Goal: Information Seeking & Learning: Learn about a topic

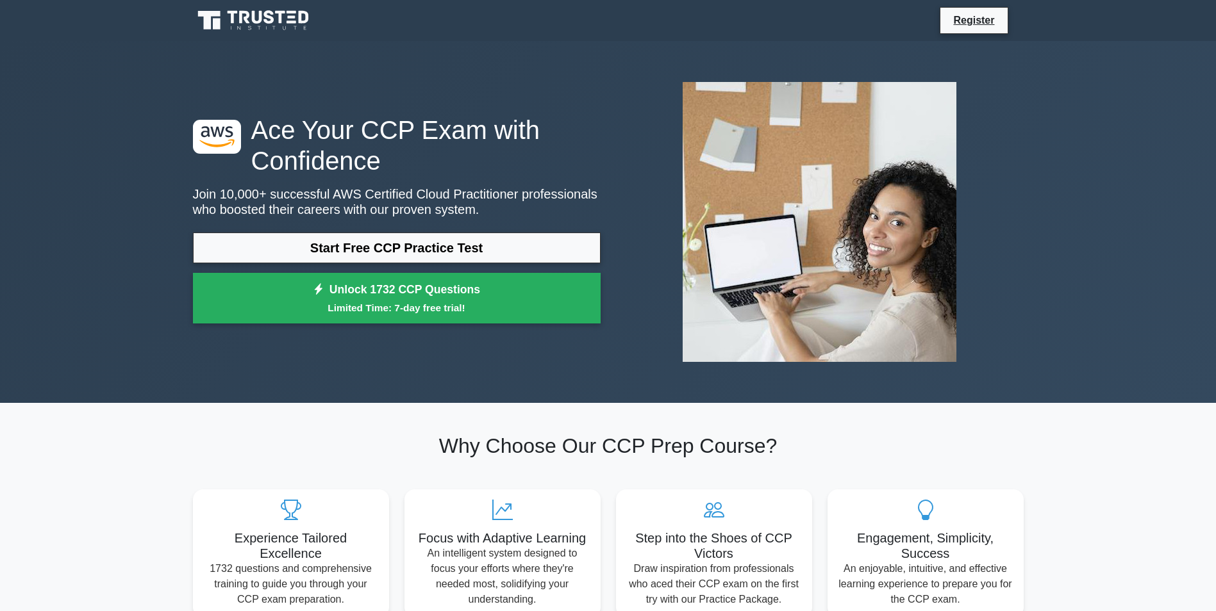
click at [313, 428] on section "Why Choose Our CCP Prep Course? Experience Tailored Excellence 1732 questions a…" at bounding box center [608, 525] width 846 height 245
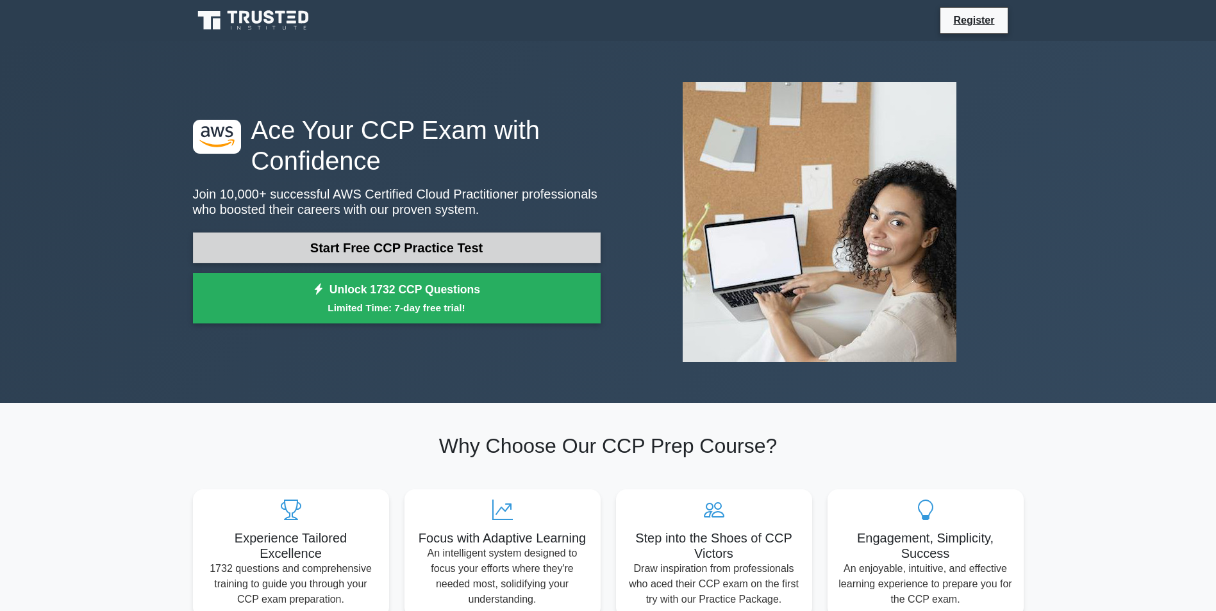
click at [407, 258] on link "Start Free CCP Practice Test" at bounding box center [397, 248] width 408 height 31
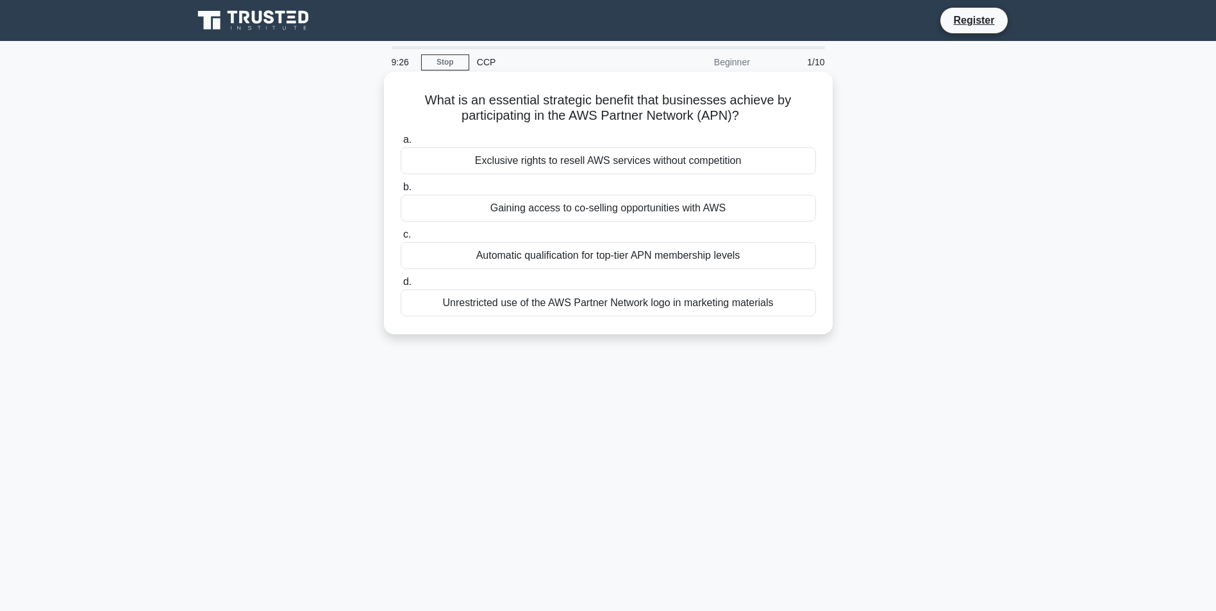
click at [575, 165] on div "Exclusive rights to resell AWS services without competition" at bounding box center [608, 160] width 415 height 27
click at [401, 144] on input "a. Exclusive rights to resell AWS services without competition" at bounding box center [401, 140] width 0 height 8
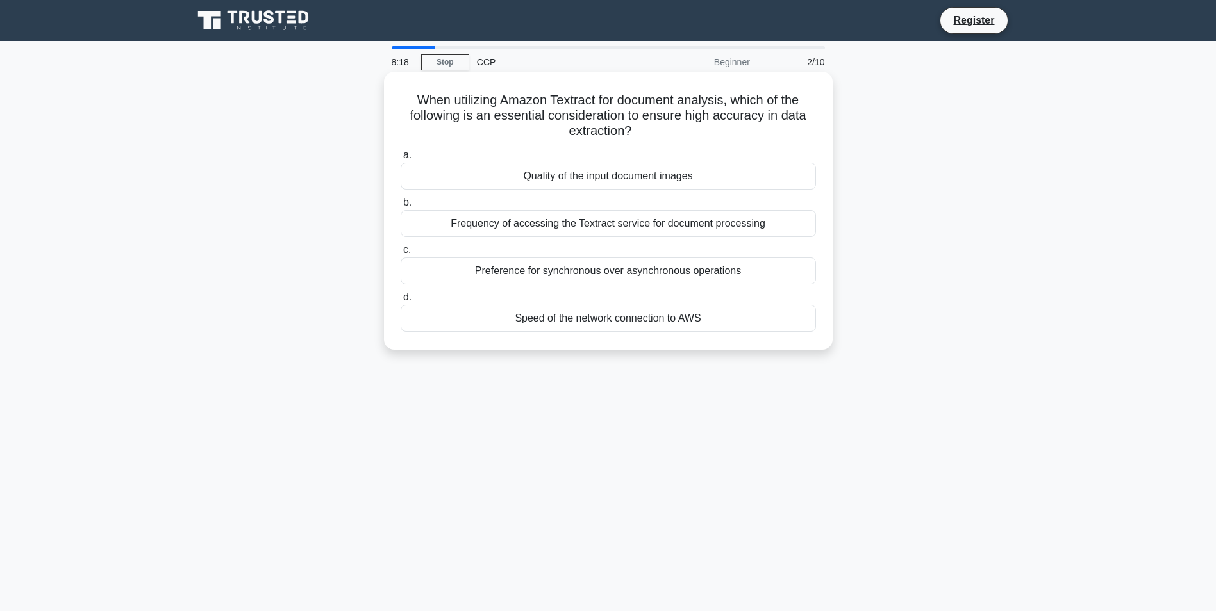
click at [495, 186] on div "Quality of the input document images" at bounding box center [608, 176] width 415 height 27
click at [401, 160] on input "a. Quality of the input document images" at bounding box center [401, 155] width 0 height 8
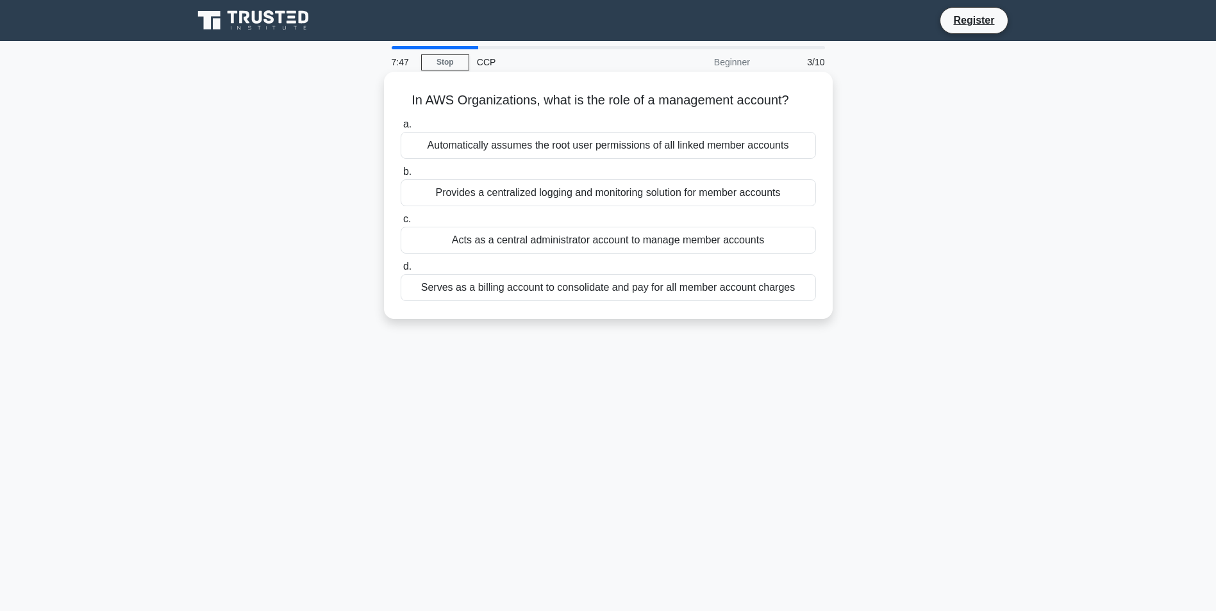
click at [679, 194] on div "Provides a centralized logging and monitoring solution for member accounts" at bounding box center [608, 192] width 415 height 27
click at [401, 176] on input "b. Provides a centralized logging and monitoring solution for member accounts" at bounding box center [401, 172] width 0 height 8
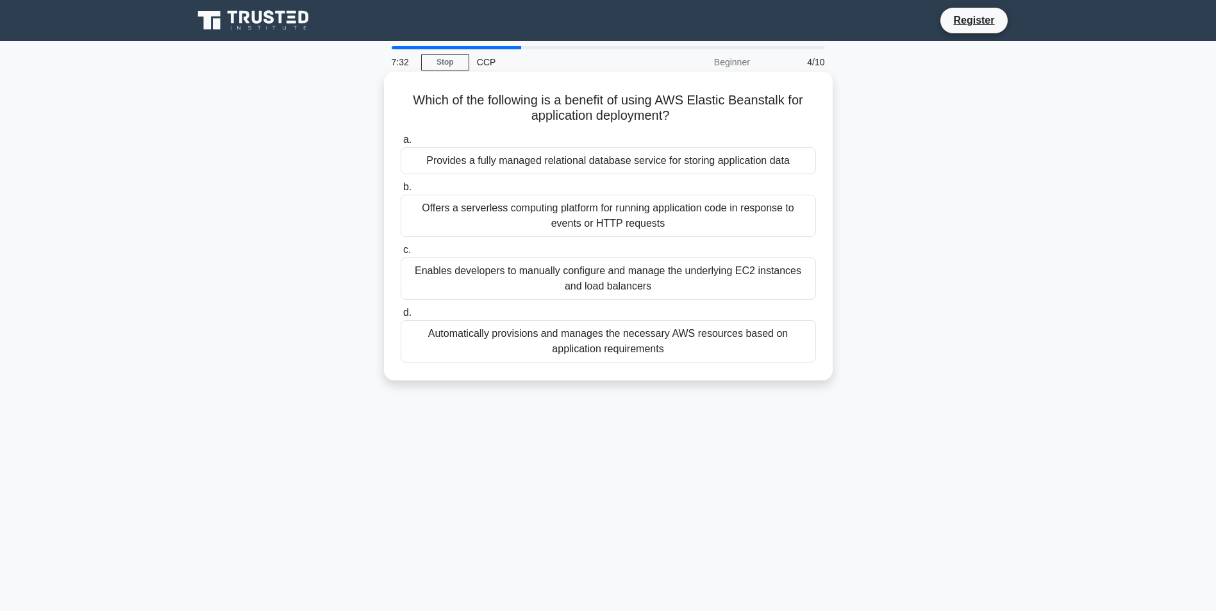
click at [676, 334] on div "Automatically provisions and manages the necessary AWS resources based on appli…" at bounding box center [608, 341] width 415 height 42
click at [401, 317] on input "d. Automatically provisions and manages the necessary AWS resources based on ap…" at bounding box center [401, 313] width 0 height 8
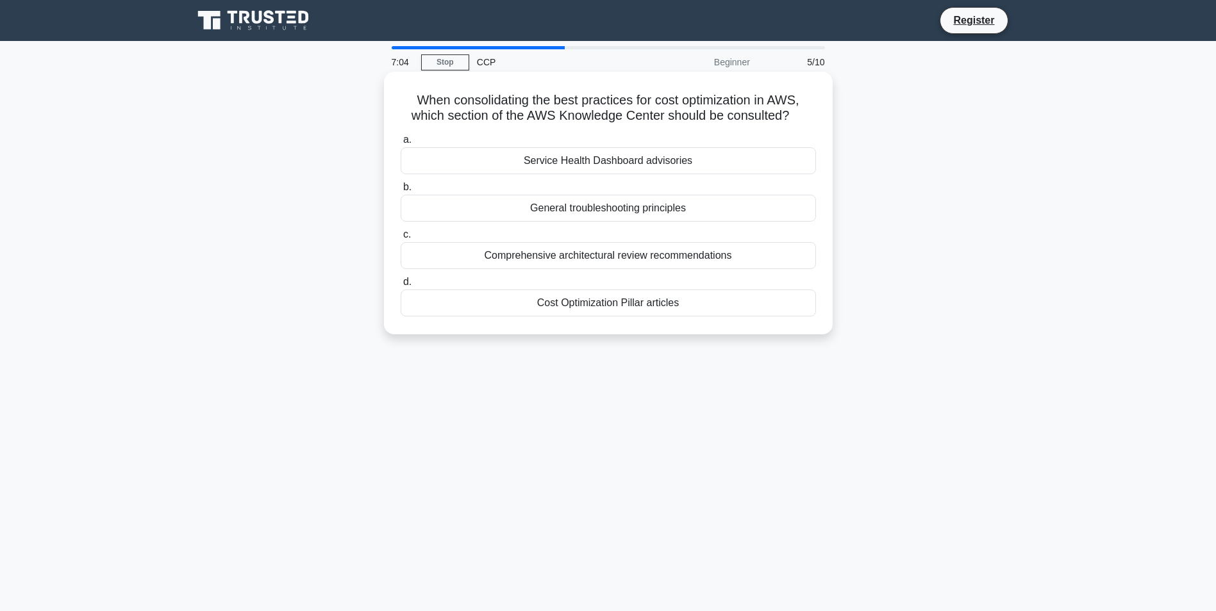
click at [612, 306] on div "Cost Optimization Pillar articles" at bounding box center [608, 303] width 415 height 27
click at [401, 286] on input "d. Cost Optimization Pillar articles" at bounding box center [401, 282] width 0 height 8
click at [643, 165] on div "Individual IAM user permissions in each account" at bounding box center [608, 160] width 415 height 27
click at [401, 144] on input "a. Individual IAM user permissions in each account" at bounding box center [401, 140] width 0 height 8
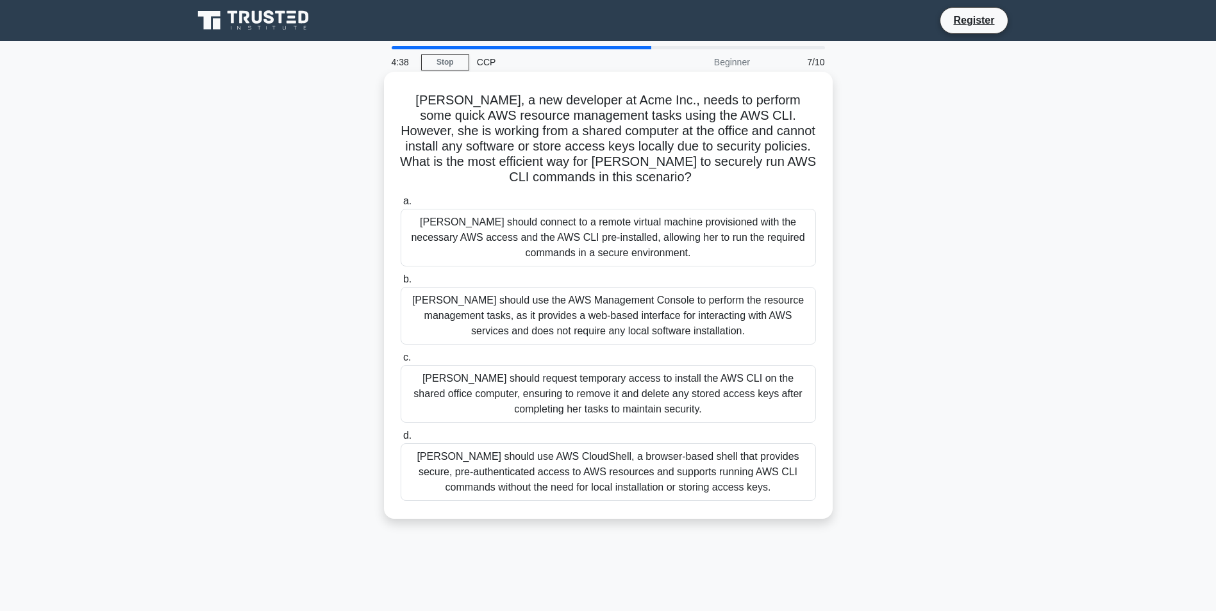
click at [696, 473] on div "Sarah should use AWS CloudShell, a browser-based shell that provides secure, pr…" at bounding box center [608, 473] width 415 height 58
click at [401, 440] on input "d. Sarah should use AWS CloudShell, a browser-based shell that provides secure,…" at bounding box center [401, 436] width 0 height 8
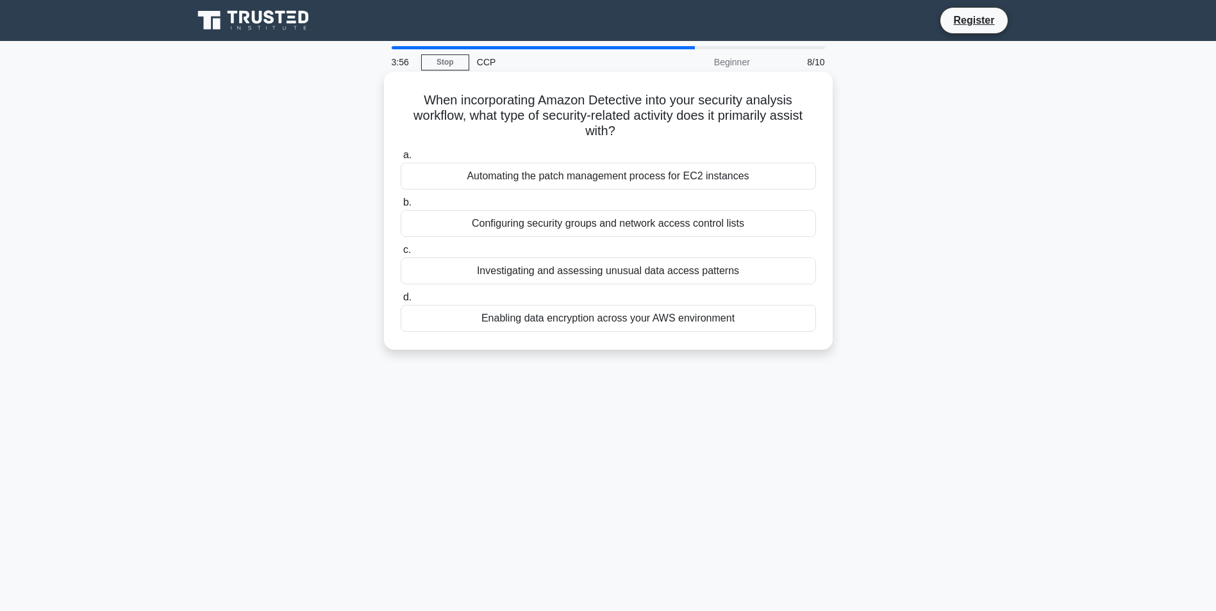
click at [641, 187] on div "Automating the patch management process for EC2 instances" at bounding box center [608, 176] width 415 height 27
click at [401, 160] on input "a. Automating the patch management process for EC2 instances" at bounding box center [401, 155] width 0 height 8
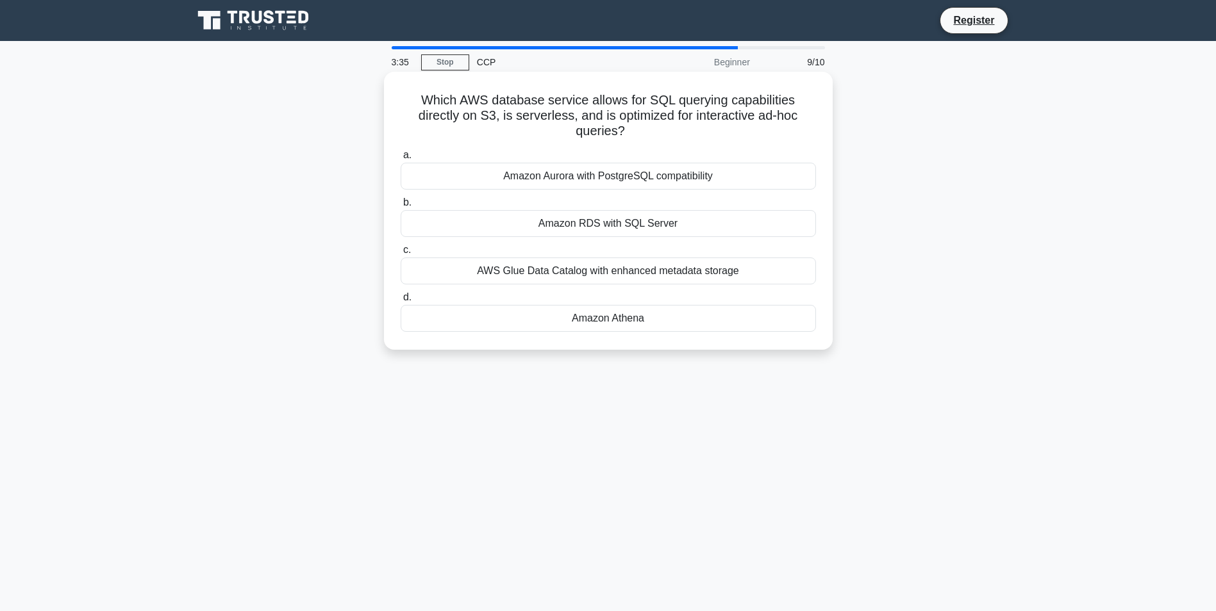
click at [683, 224] on div "Amazon RDS with SQL Server" at bounding box center [608, 223] width 415 height 27
click at [401, 207] on input "b. Amazon RDS with SQL Server" at bounding box center [401, 203] width 0 height 8
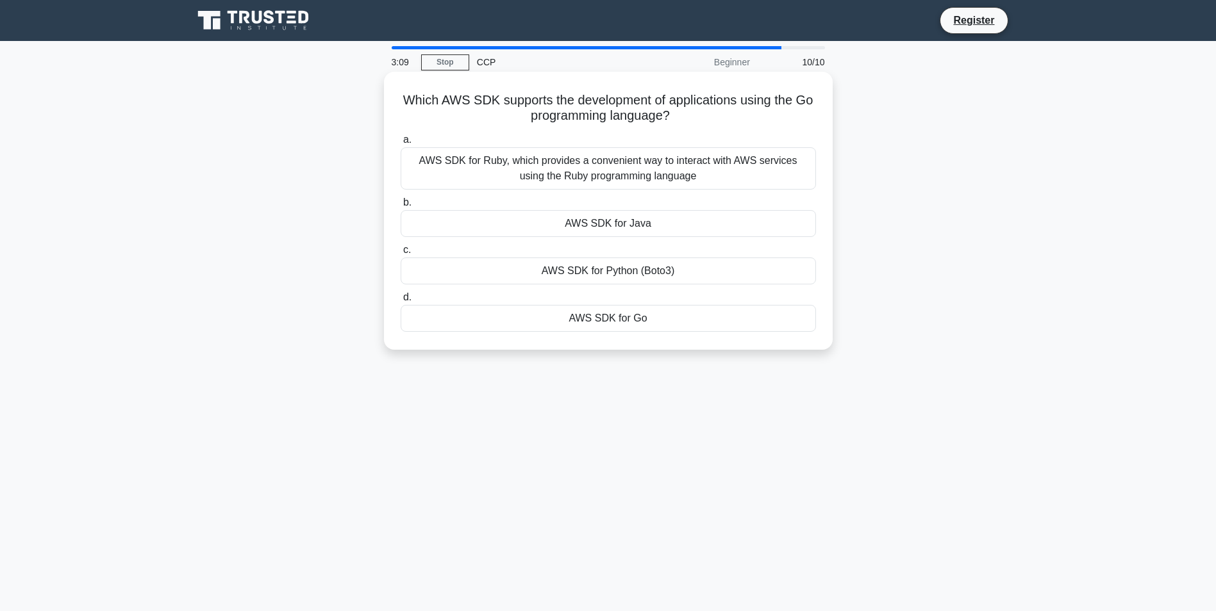
click at [618, 318] on div "AWS SDK for Go" at bounding box center [608, 318] width 415 height 27
click at [401, 302] on input "d. AWS SDK for Go" at bounding box center [401, 298] width 0 height 8
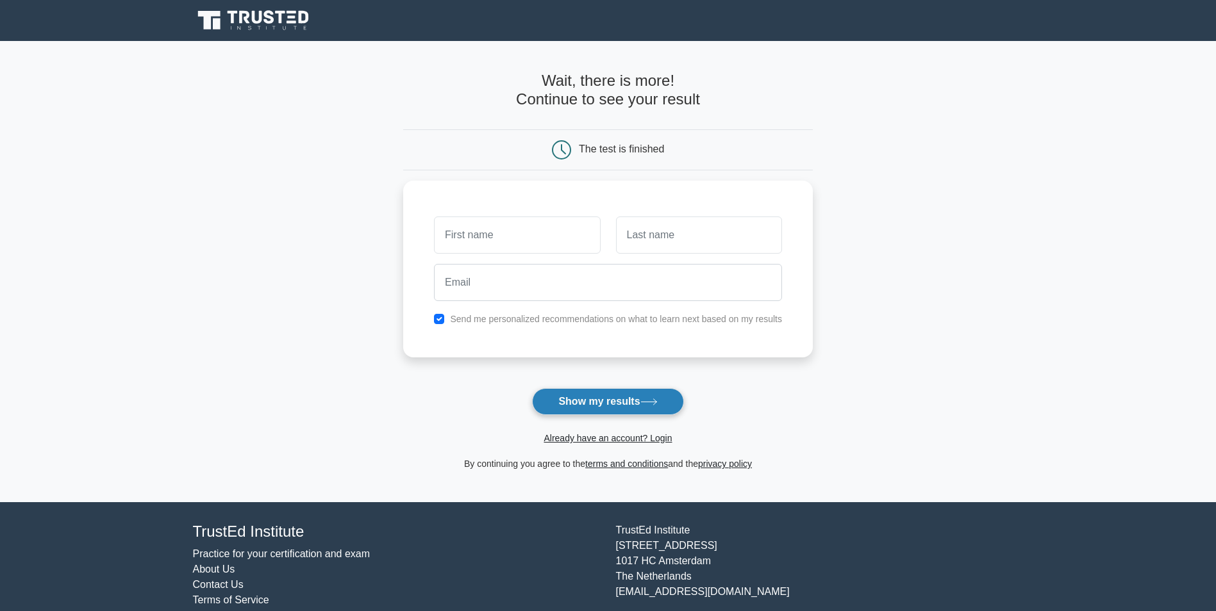
click at [576, 395] on button "Show my results" at bounding box center [607, 401] width 151 height 27
type input "ss"
click at [634, 249] on input "text" at bounding box center [699, 231] width 166 height 37
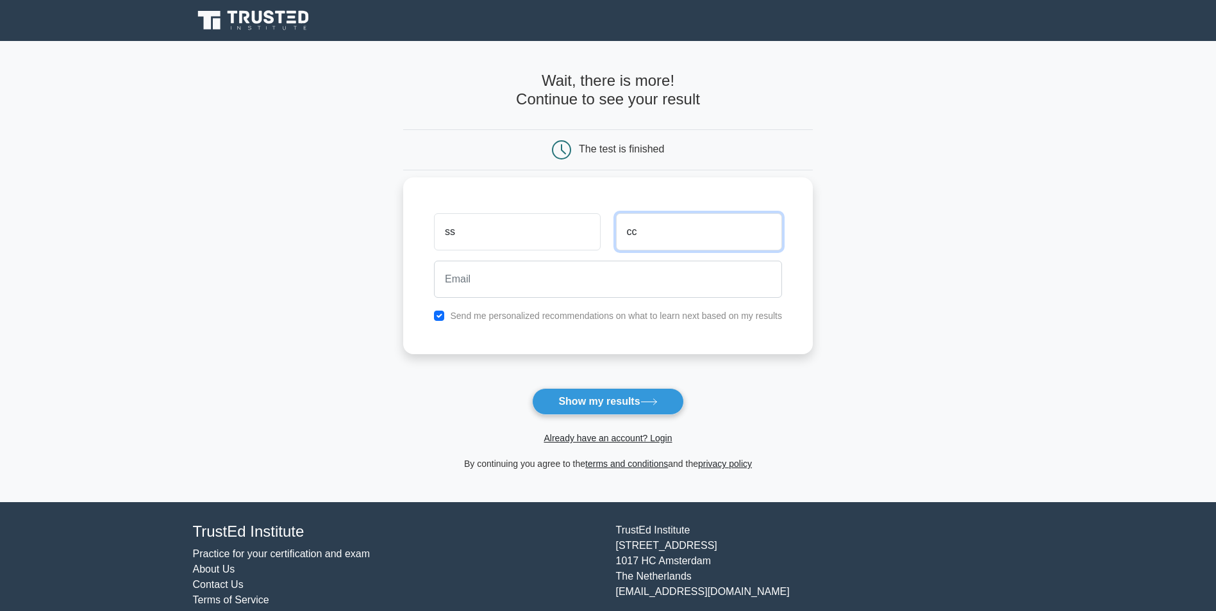
type input "cc"
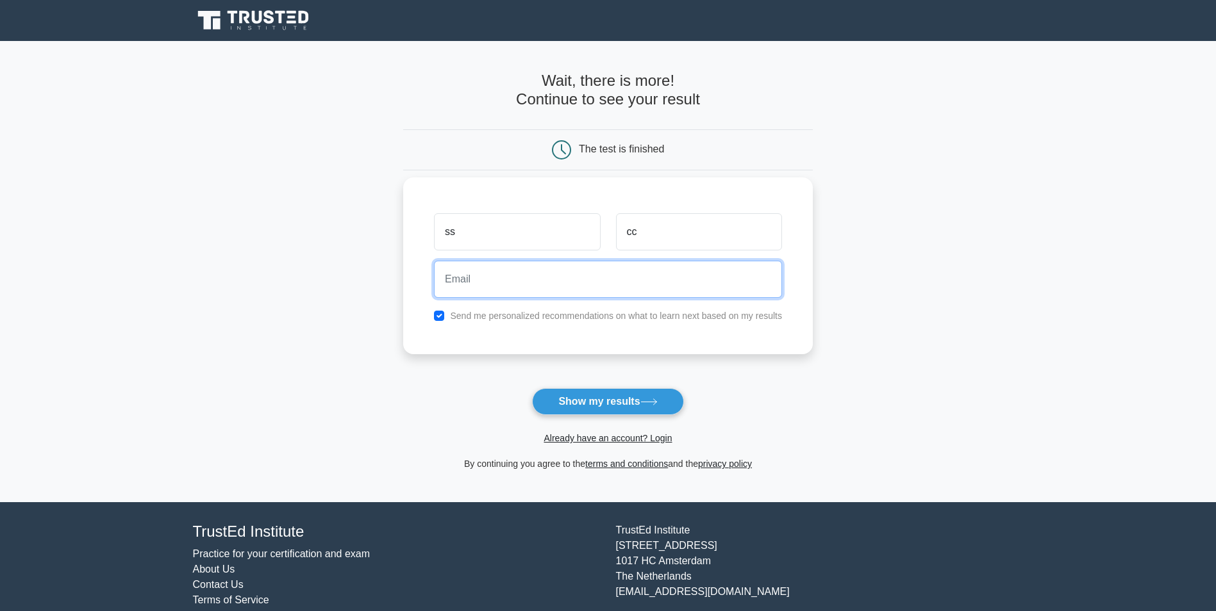
click at [608, 278] on input "email" at bounding box center [608, 279] width 348 height 37
click at [483, 283] on input "anoop.s@f9infotech.com" at bounding box center [608, 279] width 348 height 37
click at [519, 282] on input "anoop.s@f9infotech.com" at bounding box center [608, 279] width 348 height 37
type input "anoop.s@afdfdsf.com"
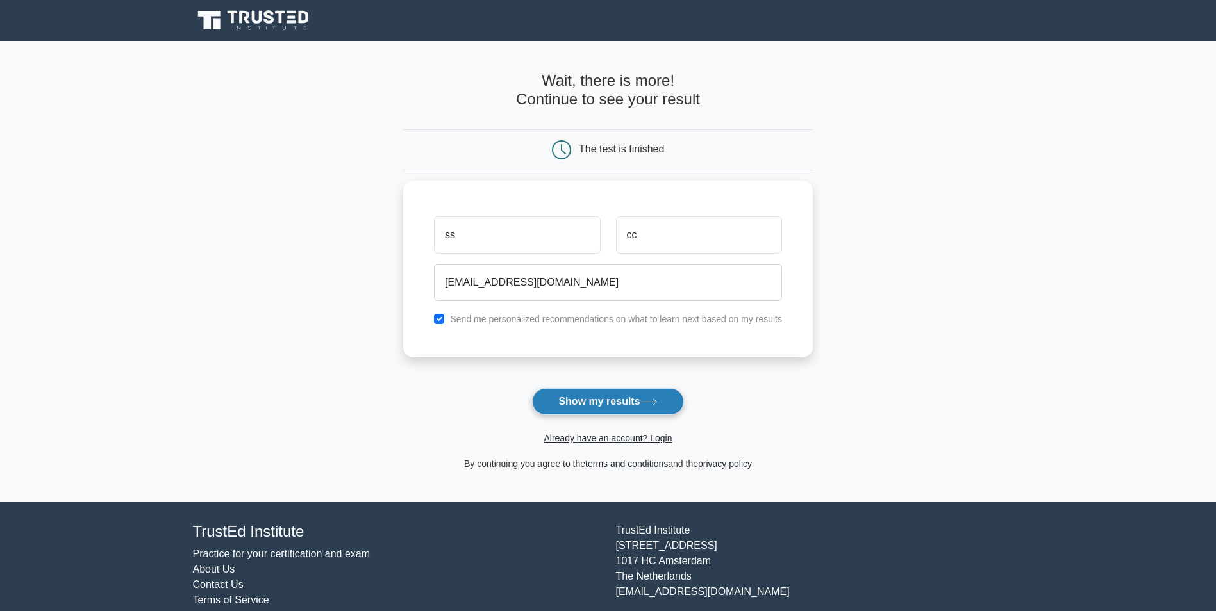
click at [613, 401] on button "Show my results" at bounding box center [607, 401] width 151 height 27
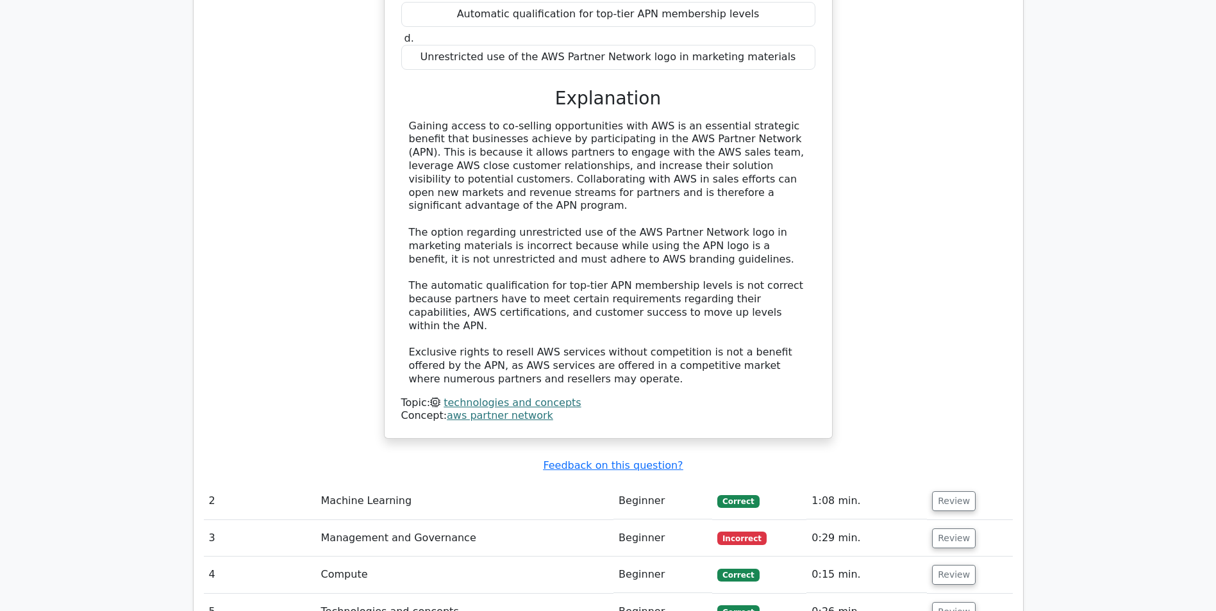
scroll to position [1474, 0]
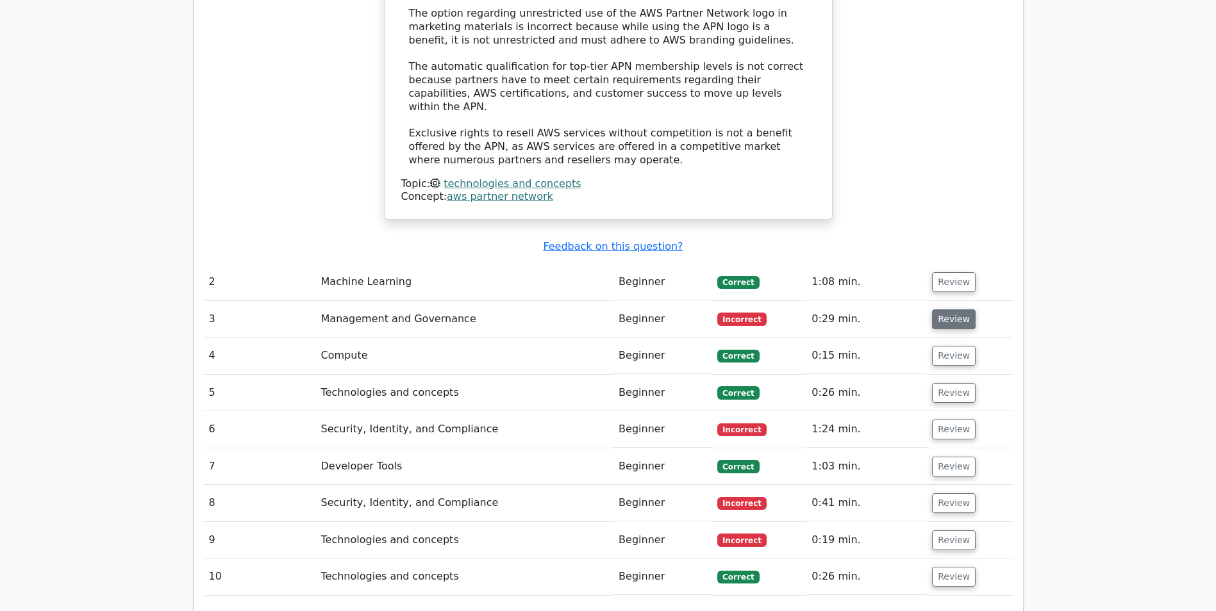
click at [941, 310] on button "Review" at bounding box center [954, 320] width 44 height 20
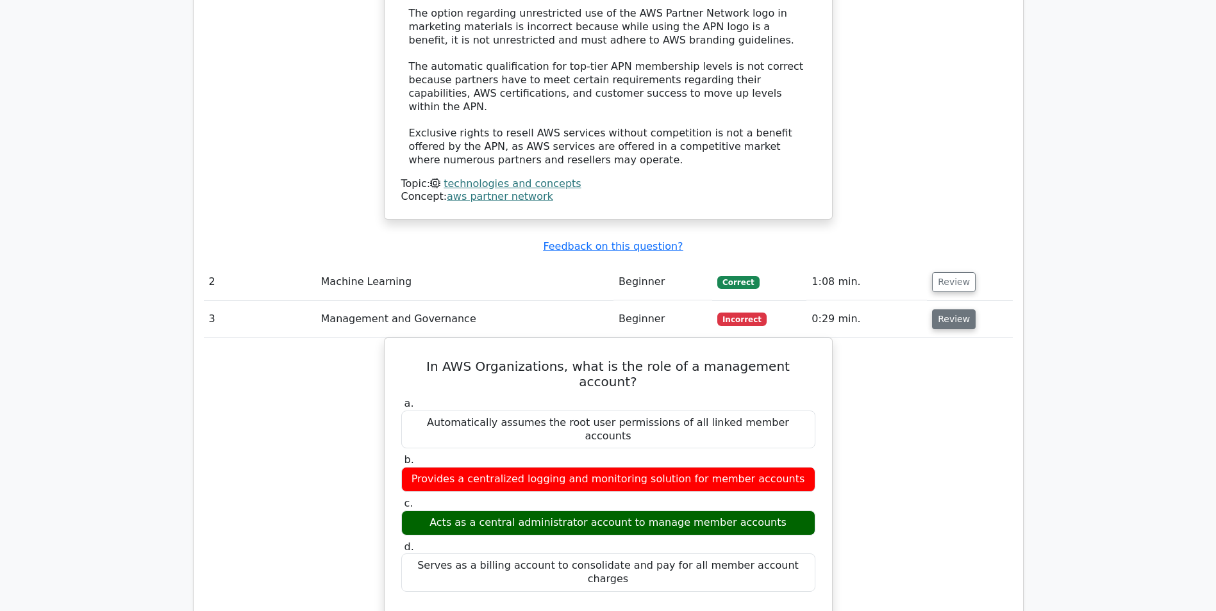
click at [945, 310] on button "Review" at bounding box center [954, 320] width 44 height 20
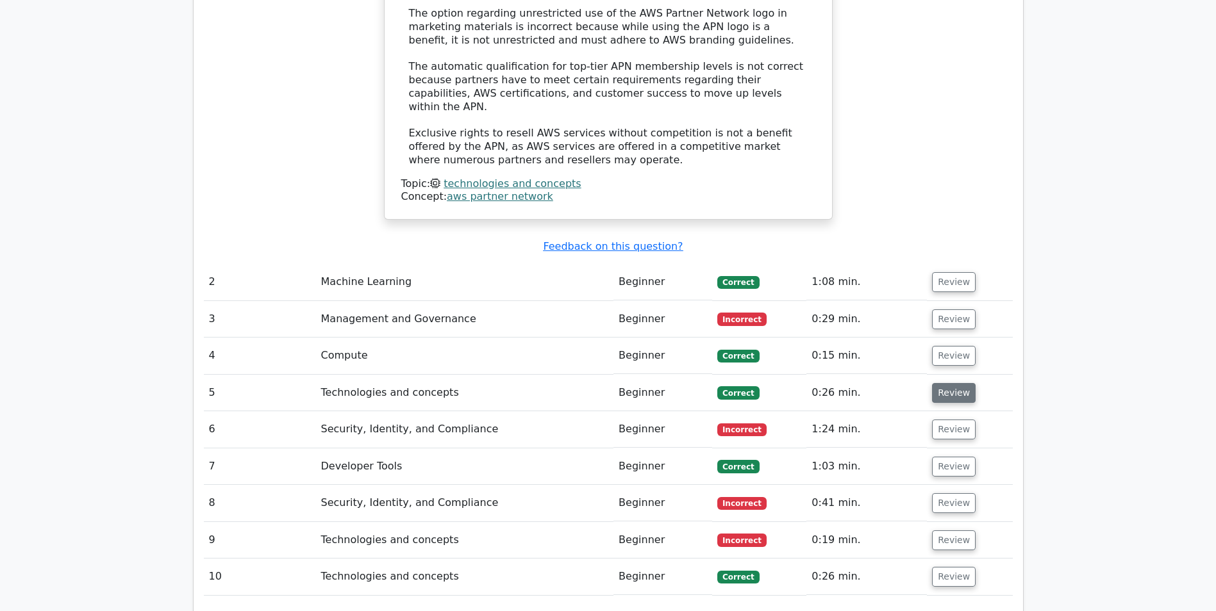
click at [949, 383] on button "Review" at bounding box center [954, 393] width 44 height 20
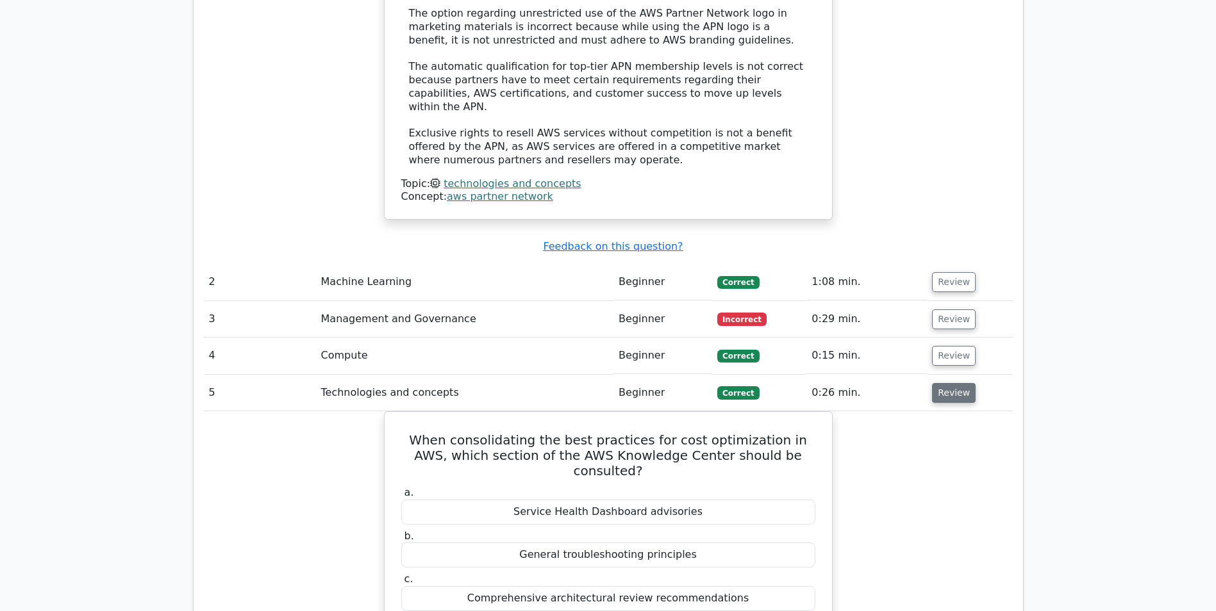
click at [949, 383] on button "Review" at bounding box center [954, 393] width 44 height 20
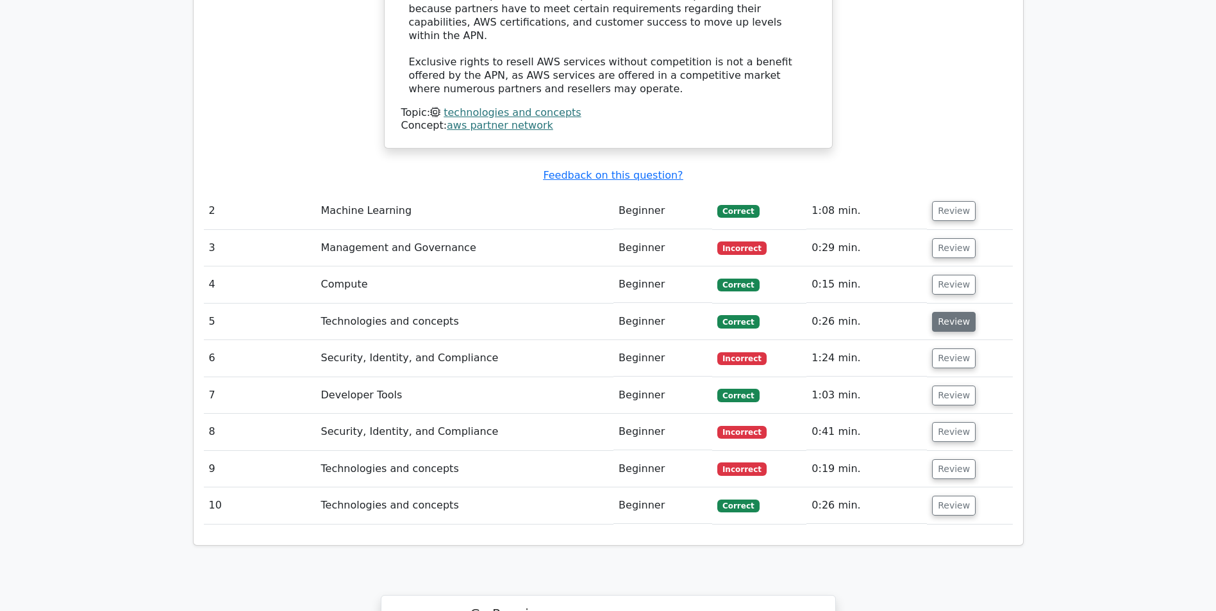
scroll to position [1666, 0]
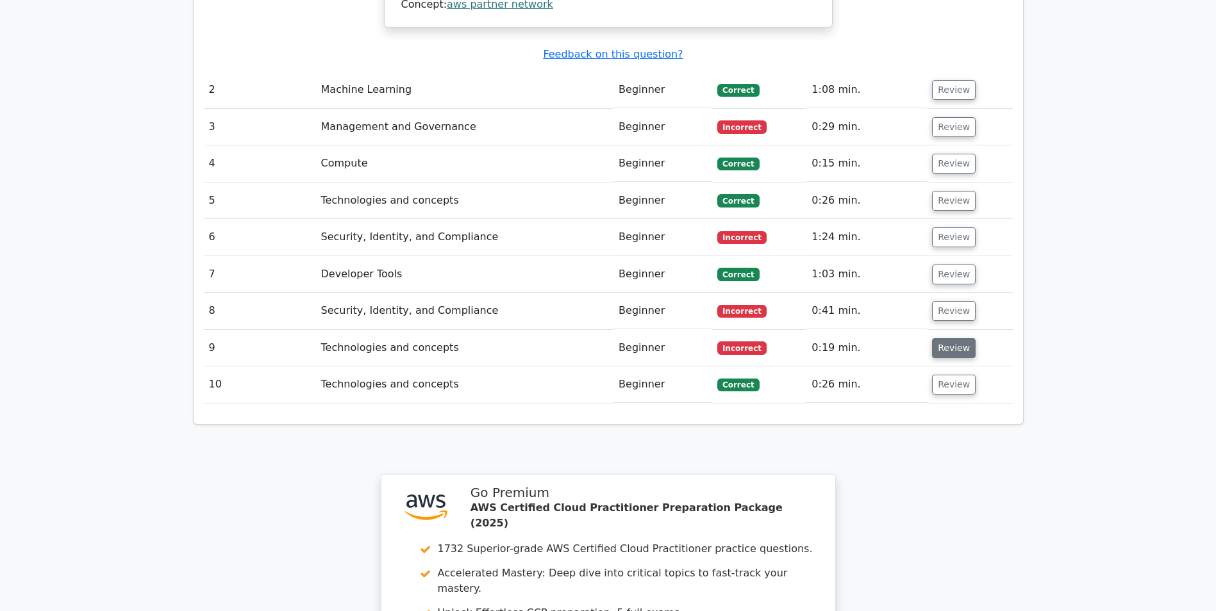
click at [940, 338] on button "Review" at bounding box center [954, 348] width 44 height 20
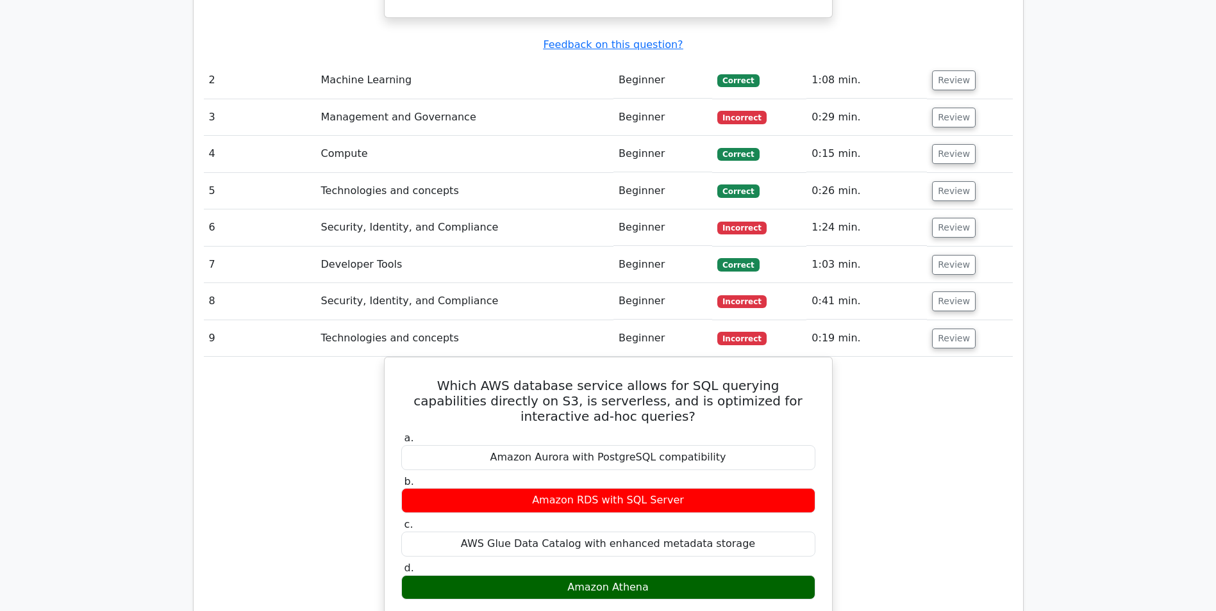
scroll to position [1602, 0]
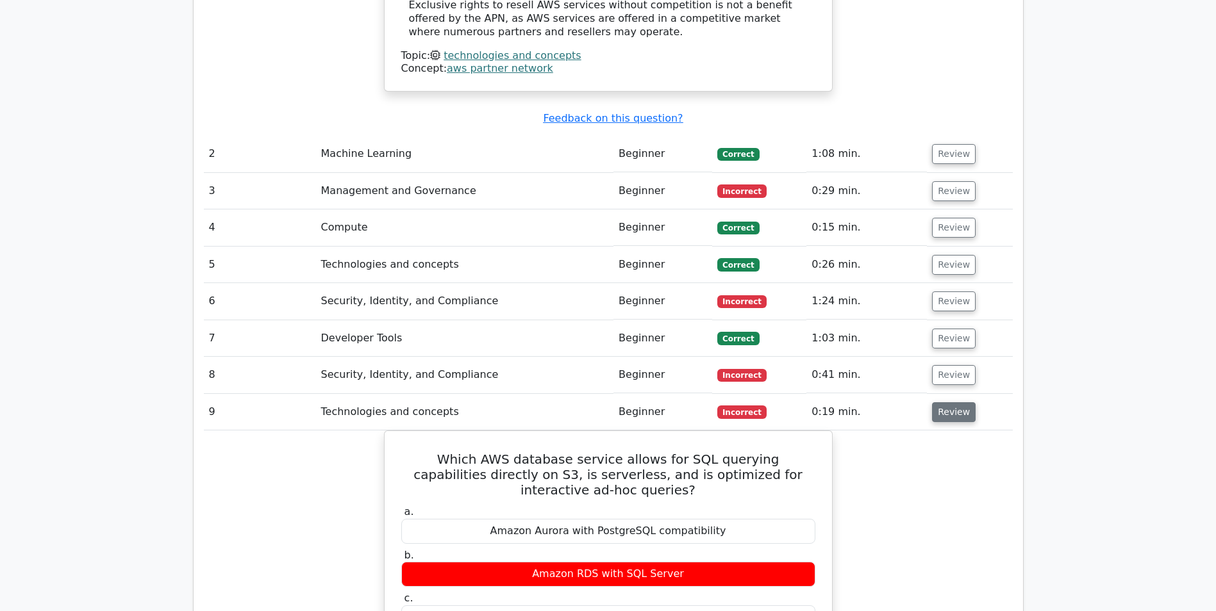
click at [961, 402] on button "Review" at bounding box center [954, 412] width 44 height 20
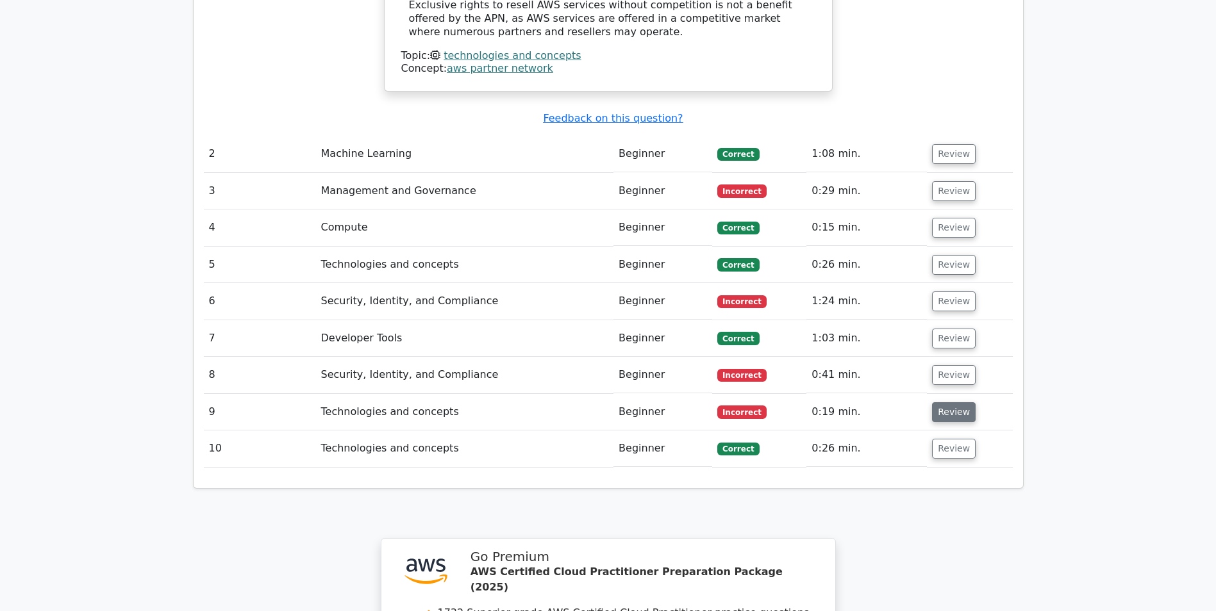
click at [953, 402] on button "Review" at bounding box center [954, 412] width 44 height 20
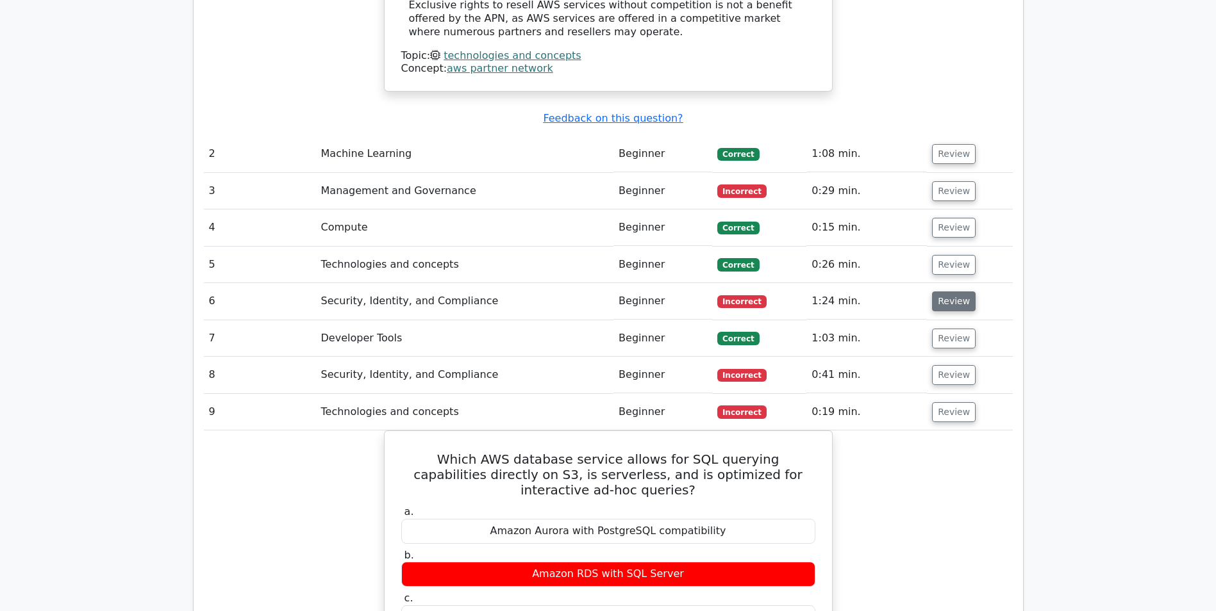
click at [932, 292] on button "Review" at bounding box center [954, 302] width 44 height 20
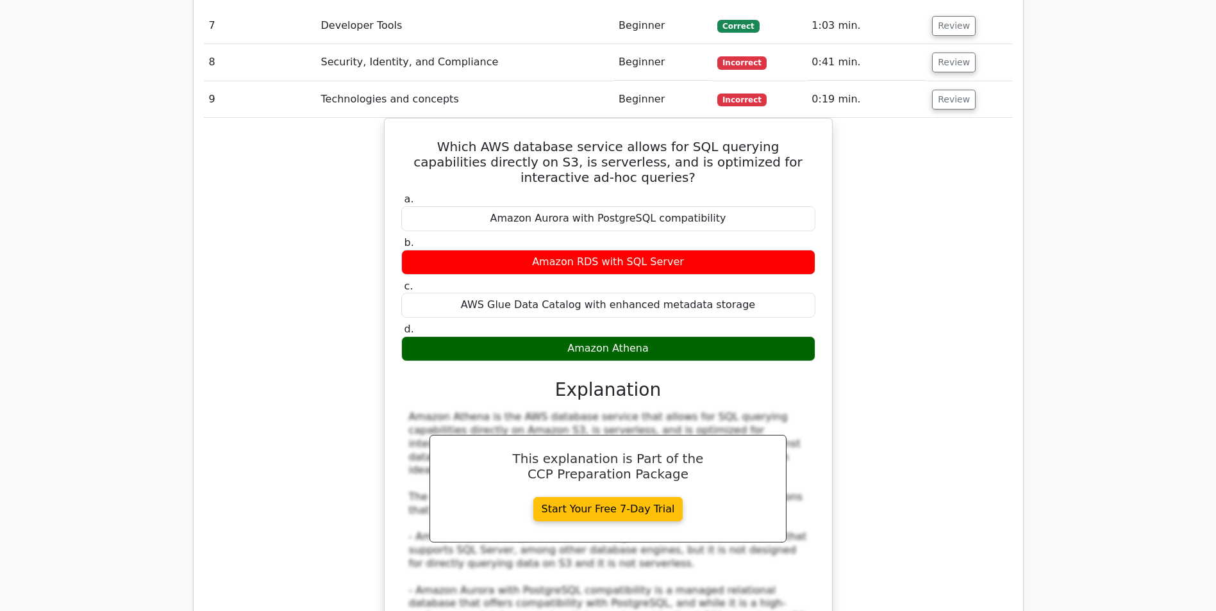
scroll to position [2692, 0]
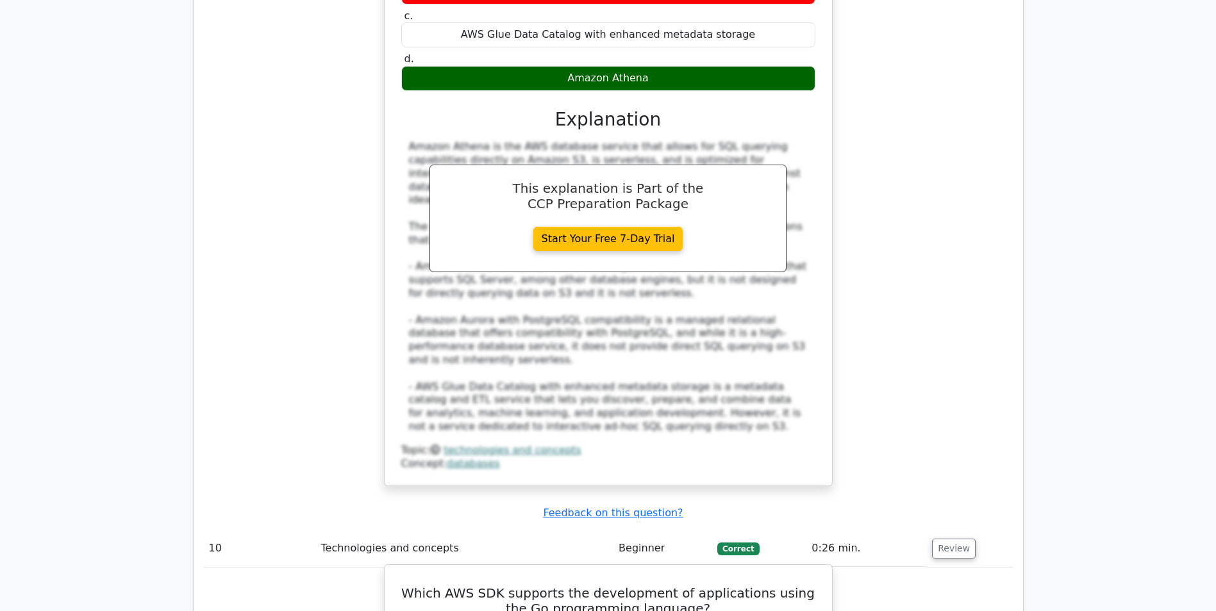
scroll to position [2756, 0]
